Goal: Transaction & Acquisition: Purchase product/service

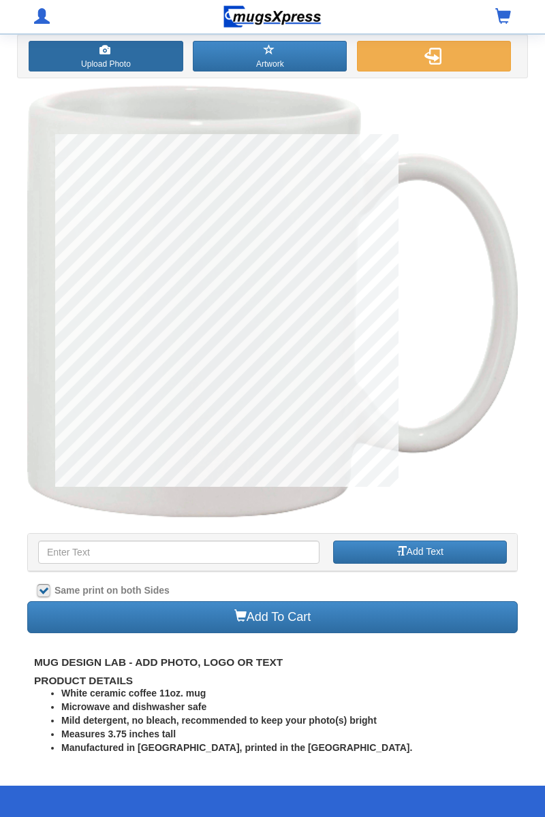
click at [105, 56] on span at bounding box center [104, 50] width 11 height 11
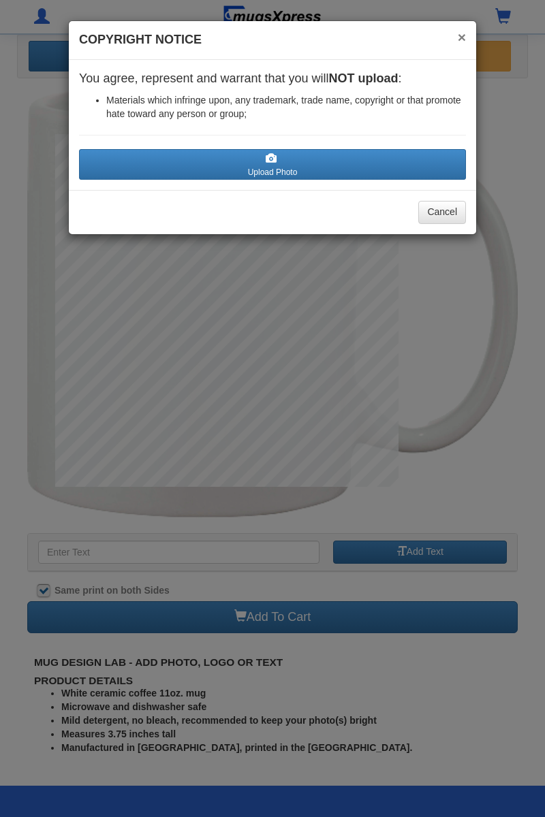
click at [461, 37] on button "×" at bounding box center [461, 37] width 8 height 14
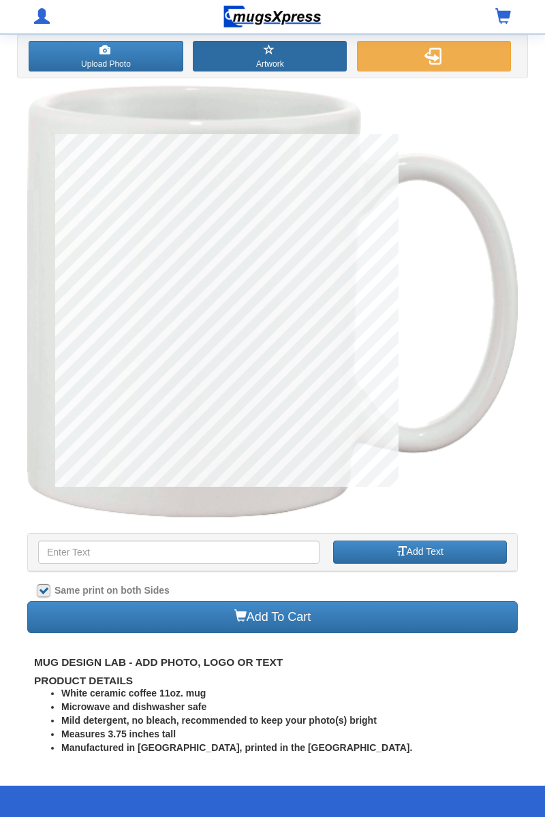
click at [270, 56] on span "button" at bounding box center [268, 50] width 11 height 11
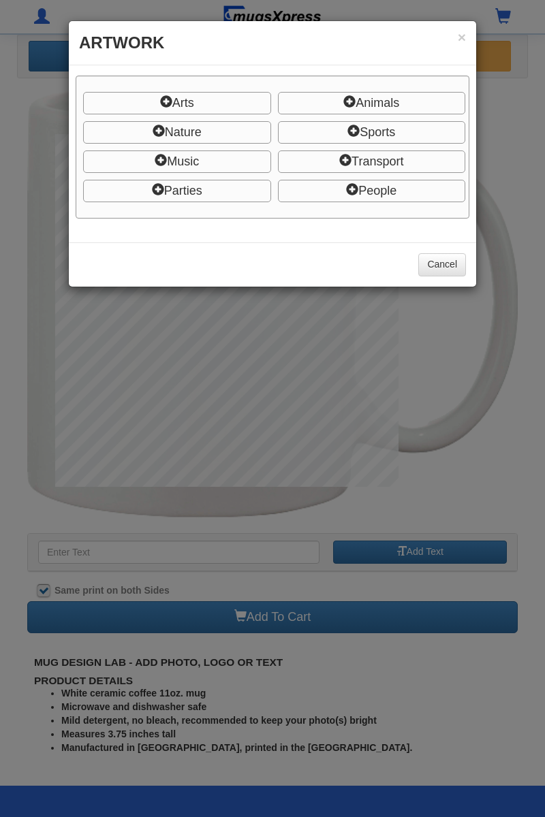
click at [371, 103] on span "Animals" at bounding box center [377, 103] width 44 height 14
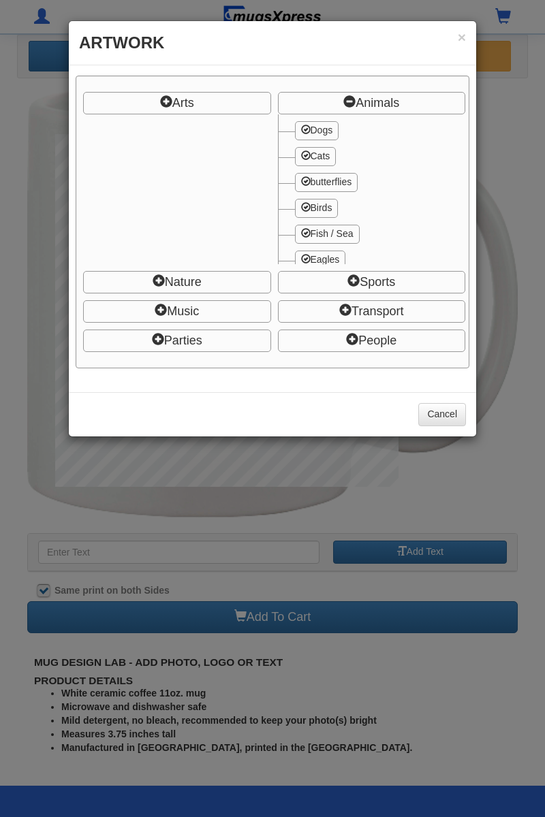
click at [378, 127] on li "Dogs" at bounding box center [378, 127] width 174 height 26
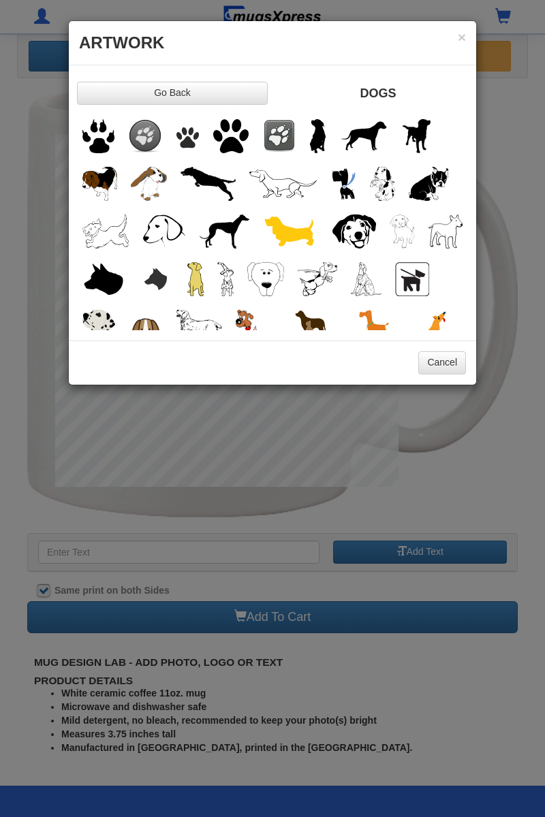
click at [98, 136] on img at bounding box center [98, 136] width 32 height 34
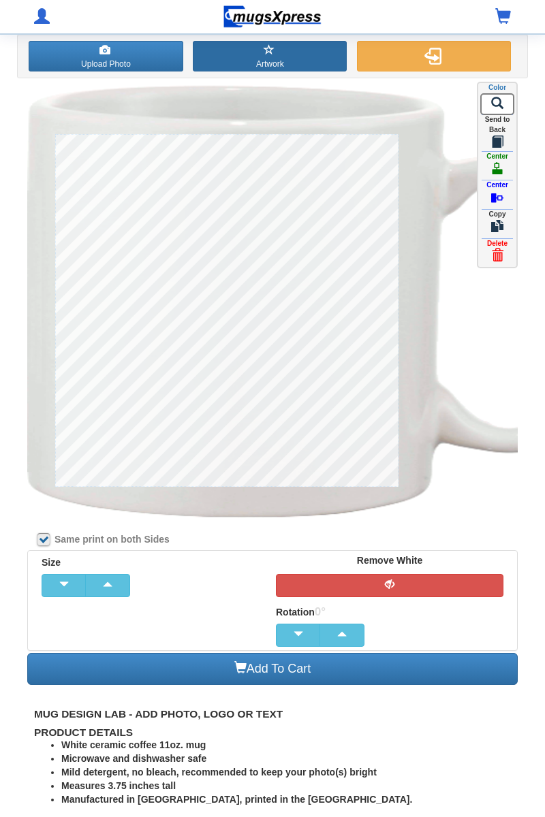
click at [270, 56] on span "button" at bounding box center [268, 50] width 11 height 11
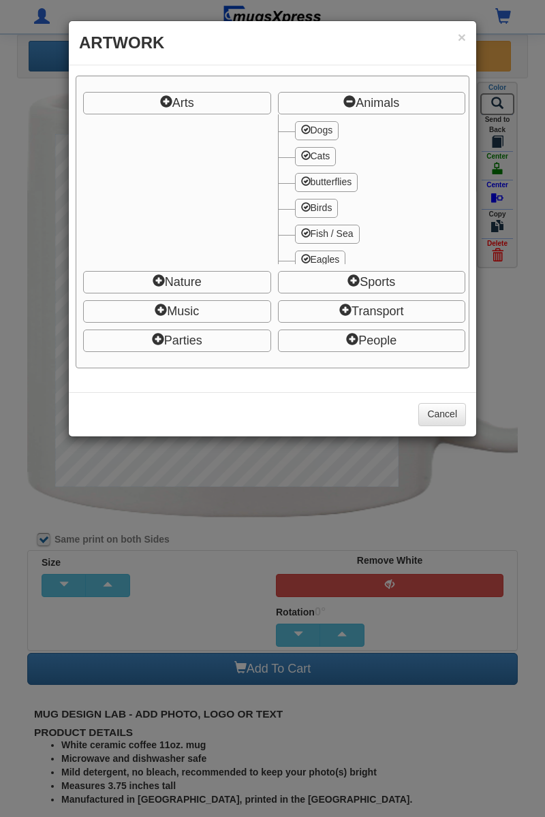
click at [378, 127] on li "Dogs" at bounding box center [378, 127] width 174 height 26
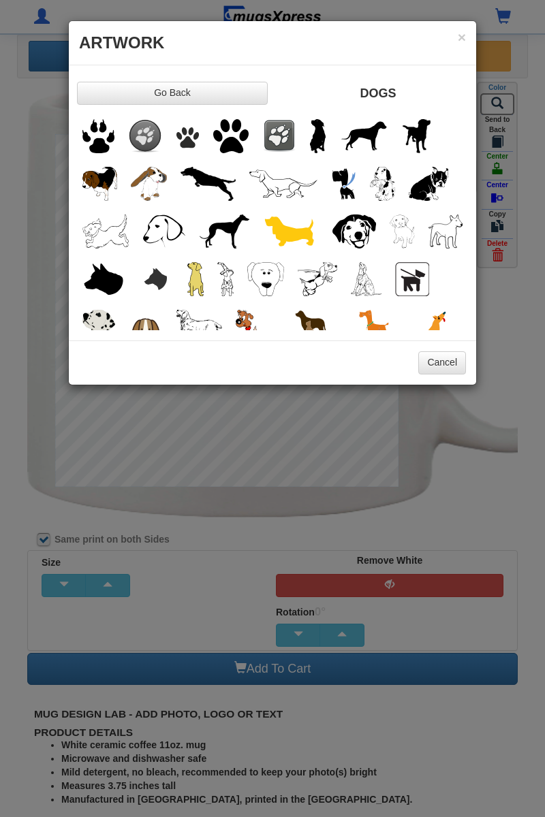
click at [98, 136] on img at bounding box center [98, 136] width 32 height 34
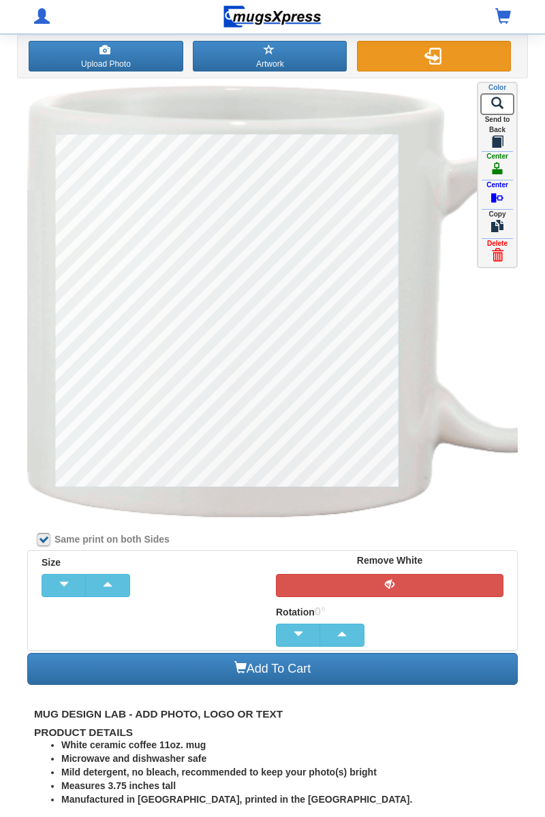
click at [434, 56] on img "button" at bounding box center [432, 56] width 17 height 17
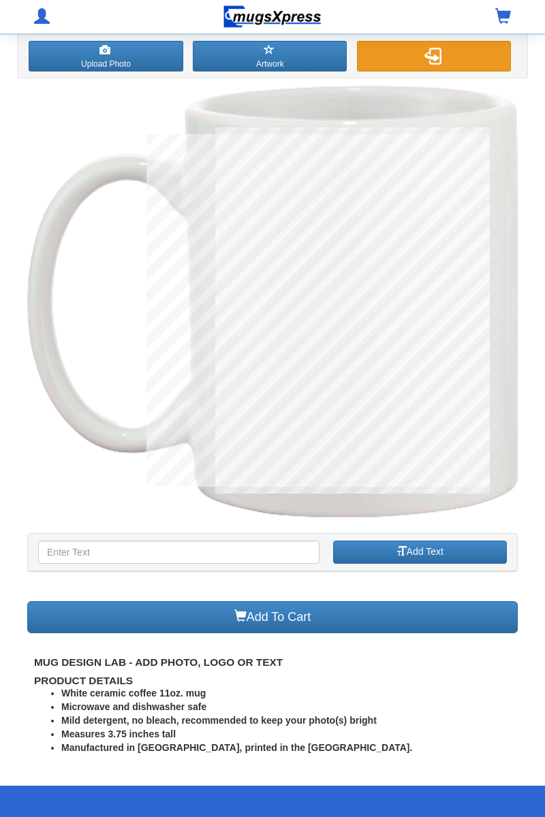
click at [434, 56] on img "button" at bounding box center [432, 56] width 17 height 17
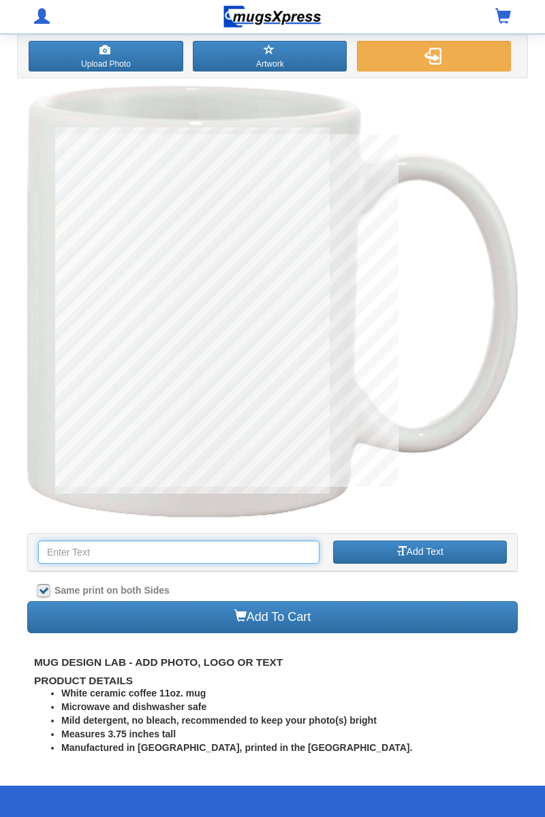
click at [178, 552] on input at bounding box center [178, 551] width 281 height 23
type input "My Awesome Mug!"
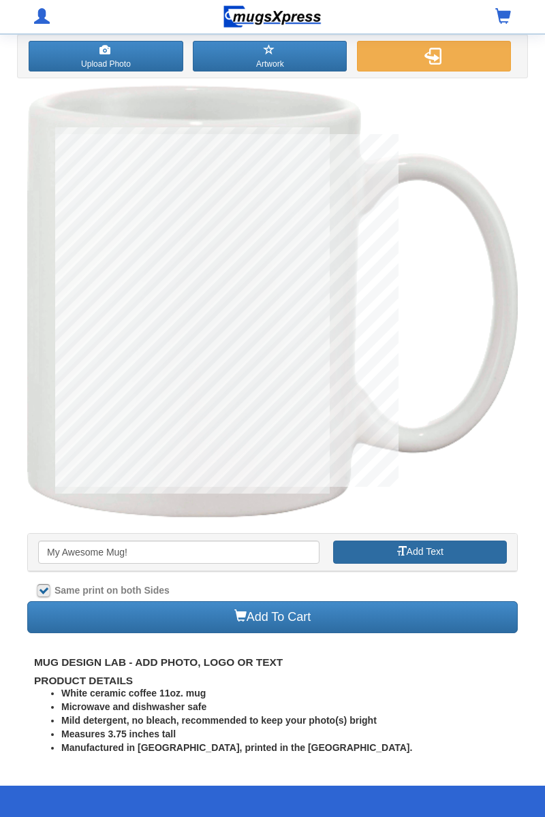
click at [419, 552] on span "Add Text" at bounding box center [424, 551] width 37 height 11
type input "My Awesome Mug!"
